Goal: Task Accomplishment & Management: Manage account settings

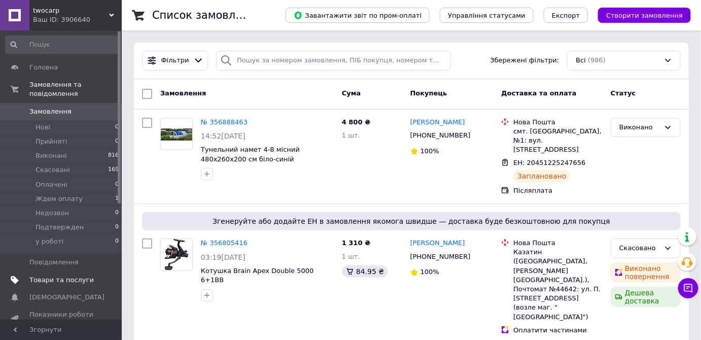
click at [70, 276] on span "Товари та послуги" at bounding box center [61, 280] width 64 height 9
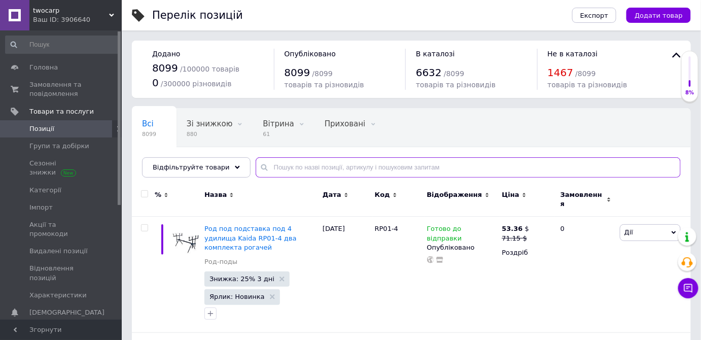
paste input "SF24199"
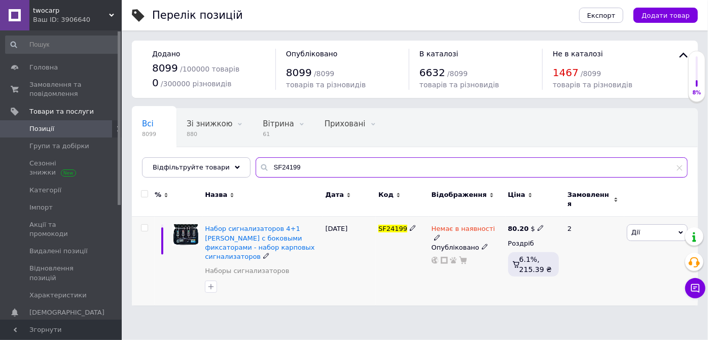
type input "SF24199"
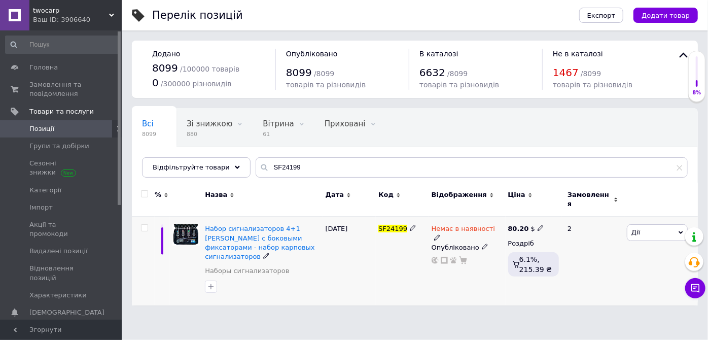
click at [440, 234] on icon at bounding box center [437, 237] width 6 height 6
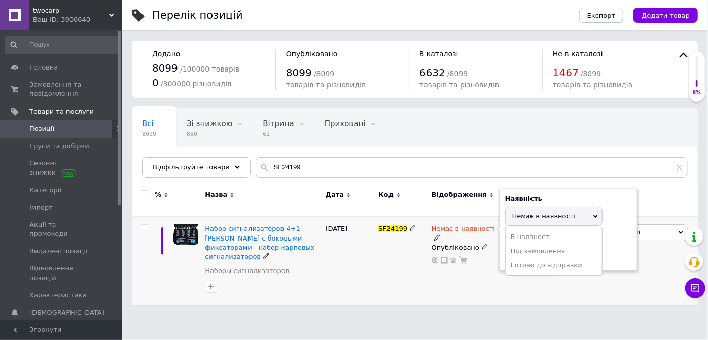
drag, startPoint x: 524, startPoint y: 260, endPoint x: 487, endPoint y: 257, distance: 37.1
click at [521, 260] on li "Готово до відправки" at bounding box center [554, 265] width 96 height 14
click at [373, 260] on div "[DATE]" at bounding box center [349, 261] width 53 height 89
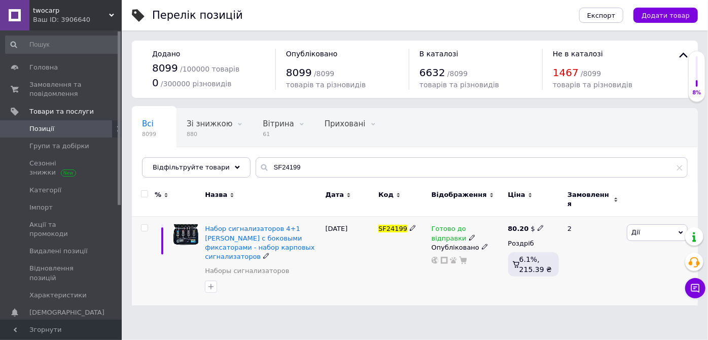
click at [635, 228] on span "Дії" at bounding box center [636, 232] width 9 height 8
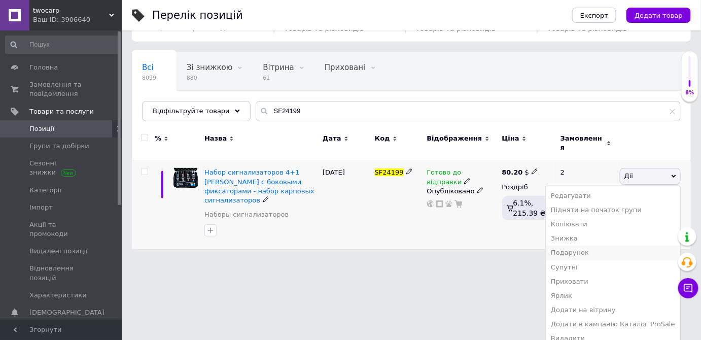
scroll to position [58, 0]
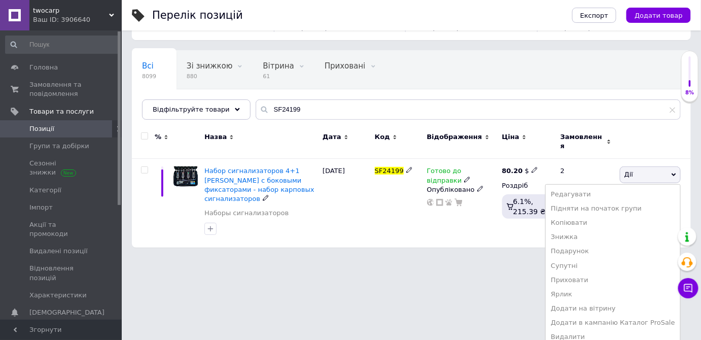
click at [613, 203] on li "Підняти на початок групи" at bounding box center [613, 208] width 134 height 14
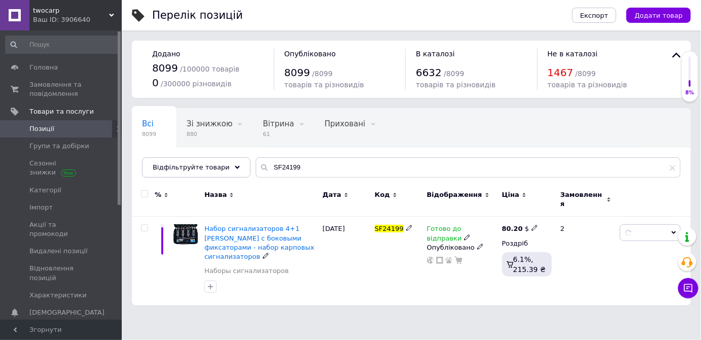
scroll to position [0, 0]
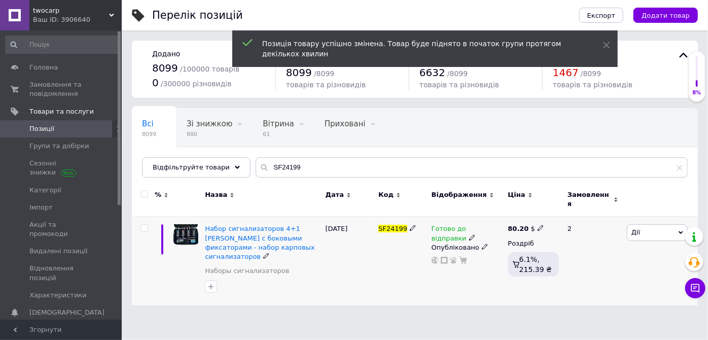
click at [637, 228] on span "Дії" at bounding box center [636, 232] width 9 height 8
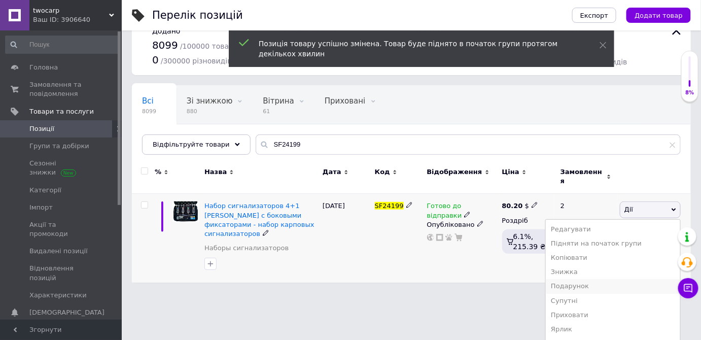
scroll to position [58, 0]
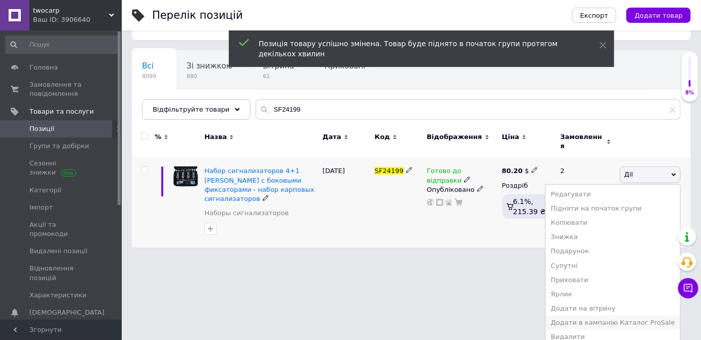
click at [623, 318] on li "Додати в кампанію Каталог ProSale" at bounding box center [613, 323] width 134 height 14
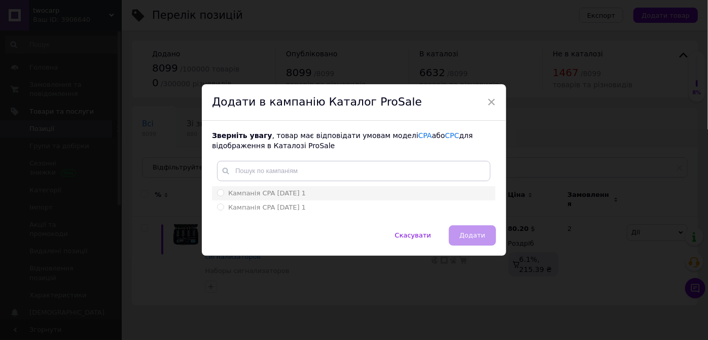
click at [222, 192] on input "Кампанія CPA [DATE] 1" at bounding box center [220, 192] width 7 height 7
radio input "true"
click at [479, 230] on button "Додати" at bounding box center [472, 235] width 47 height 20
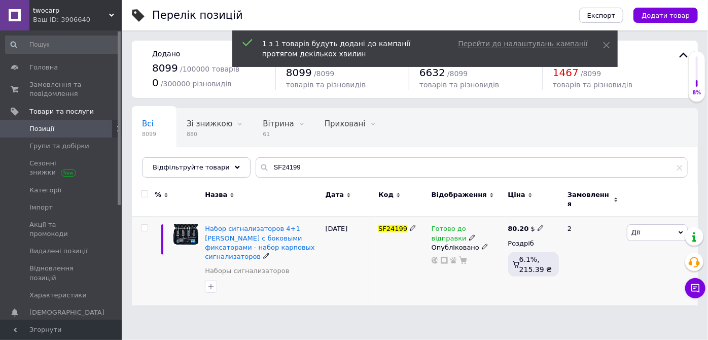
click at [638, 228] on span "Дії" at bounding box center [636, 232] width 9 height 8
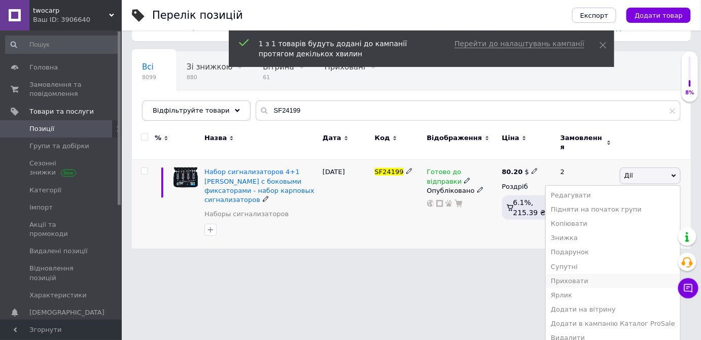
scroll to position [58, 0]
click at [611, 302] on li "Додати на вітрину" at bounding box center [613, 308] width 134 height 14
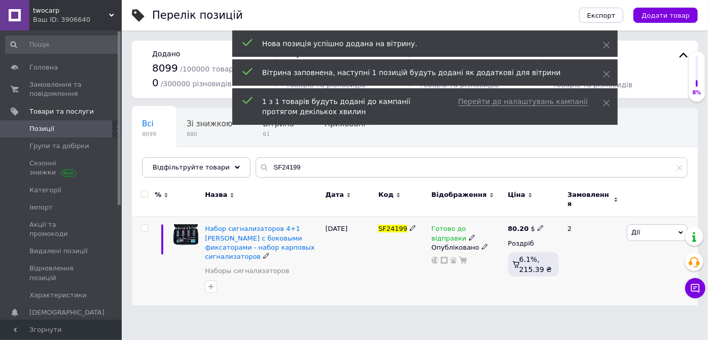
click at [641, 226] on span "Дії" at bounding box center [657, 232] width 61 height 16
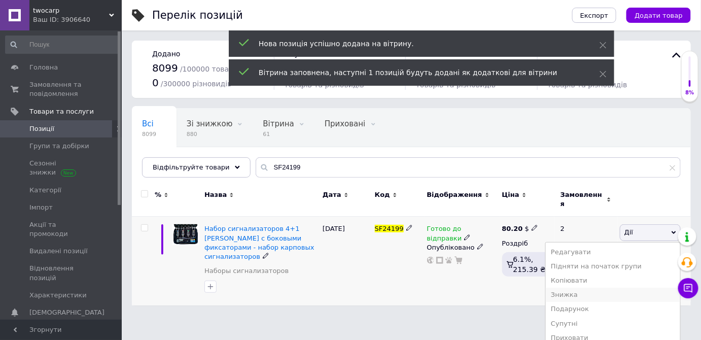
click at [573, 288] on li "Знижка" at bounding box center [613, 295] width 134 height 14
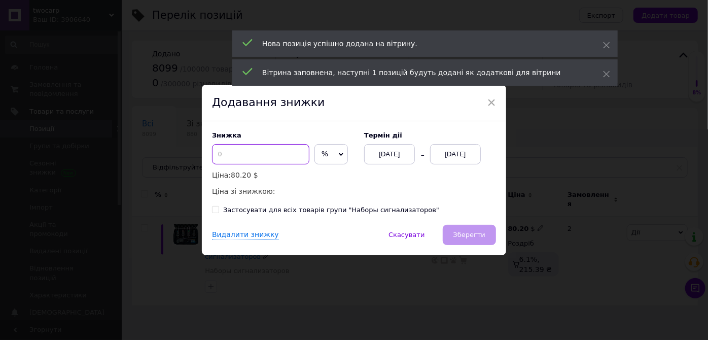
drag, startPoint x: 224, startPoint y: 157, endPoint x: 217, endPoint y: 159, distance: 7.9
click at [221, 157] on input at bounding box center [260, 154] width 97 height 20
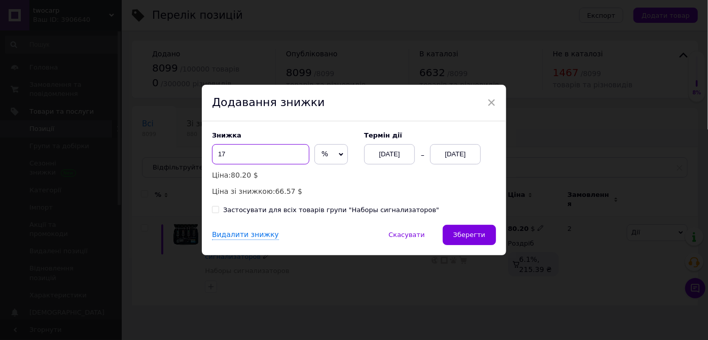
type input "17"
click at [456, 156] on div "[DATE]" at bounding box center [455, 154] width 51 height 20
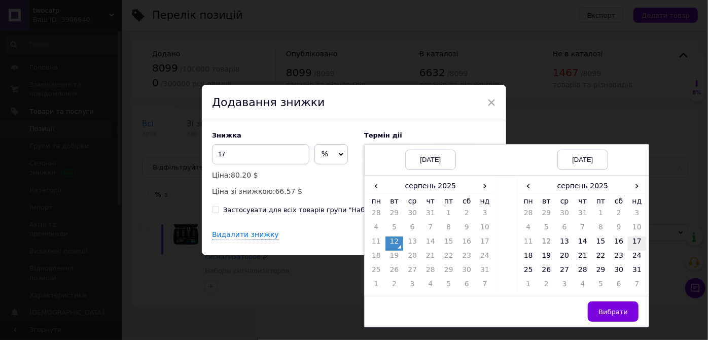
click at [634, 243] on td "17" at bounding box center [637, 243] width 18 height 14
click at [617, 309] on span "Вибрати" at bounding box center [613, 312] width 29 height 8
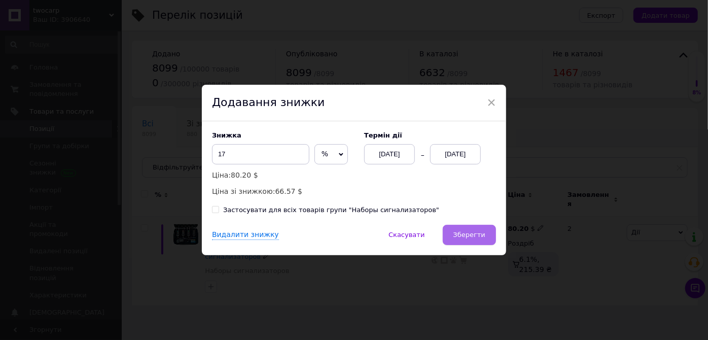
click at [460, 244] on button "Зберегти" at bounding box center [469, 235] width 53 height 20
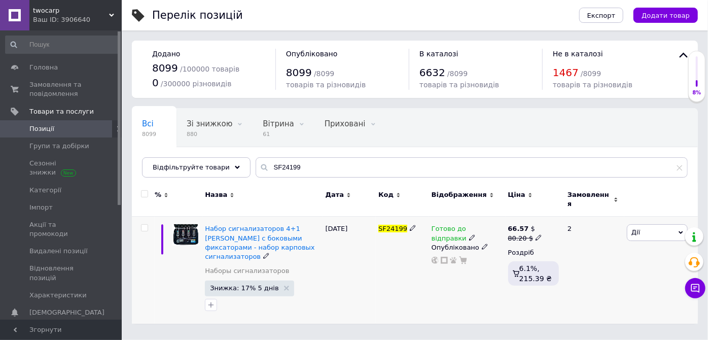
click at [640, 224] on span "Дії" at bounding box center [657, 232] width 61 height 16
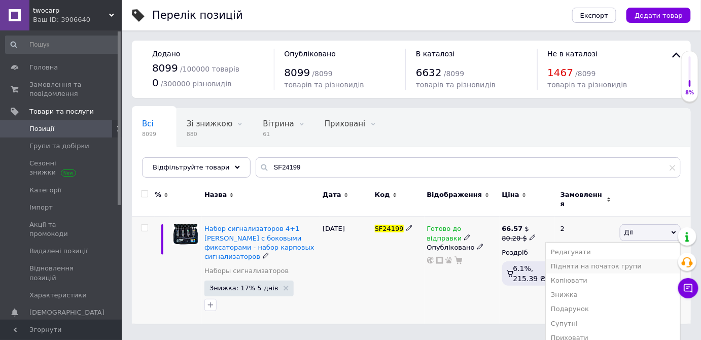
click at [627, 259] on li "Підняти на початок групи" at bounding box center [613, 266] width 134 height 14
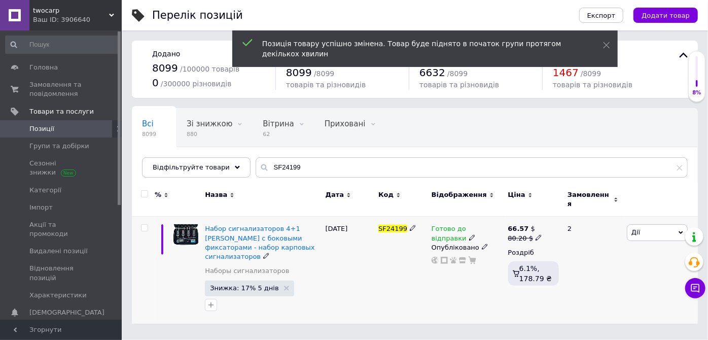
click at [646, 224] on span "Дії" at bounding box center [657, 232] width 61 height 16
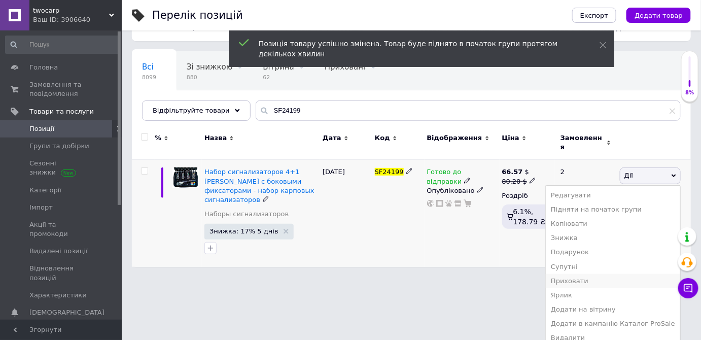
scroll to position [58, 0]
click at [614, 302] on li "Додати на вітрину" at bounding box center [613, 308] width 134 height 14
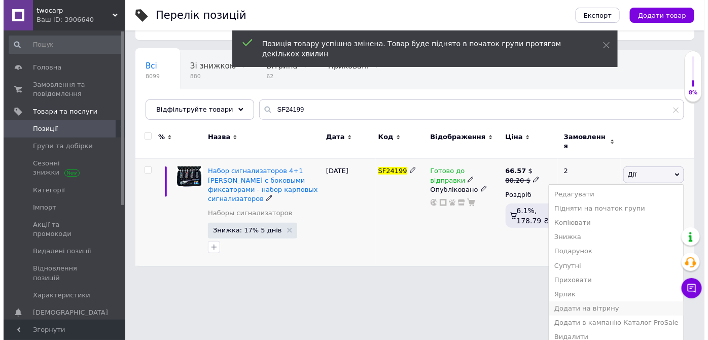
scroll to position [0, 0]
